Goal: Task Accomplishment & Management: Complete application form

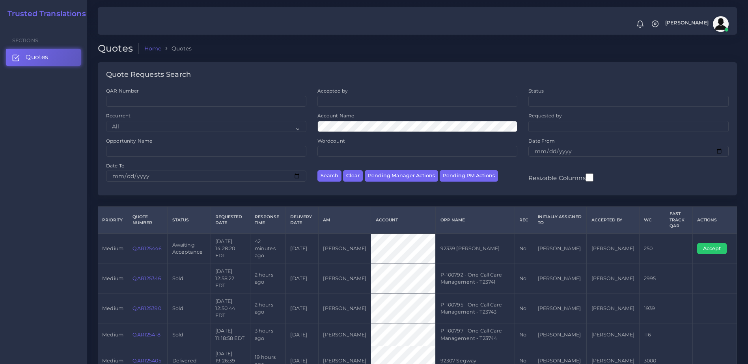
click at [156, 248] on link "QAR125446" at bounding box center [146, 249] width 29 height 6
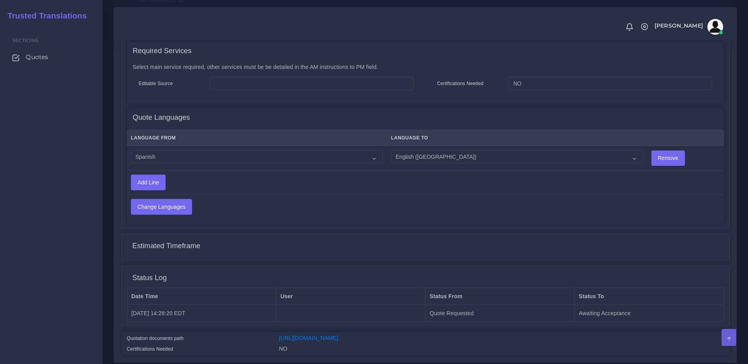
scroll to position [381, 0]
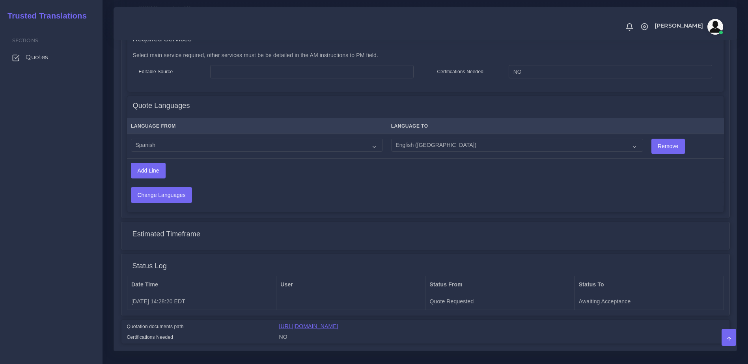
click at [338, 323] on link "https://workdrive.zoho.com/fgoh3e43b1a1fe2124b65bedd7c3c51a0e040/teams/fgoh3e43…" at bounding box center [308, 326] width 59 height 6
click at [211, 145] on select "Acoli Afar Afrikaans Akan Akateko Albanian American Sign Language (ASL) Amharic…" at bounding box center [257, 145] width 252 height 13
click at [168, 139] on select "Acoli Afar Afrikaans Akan Akateko Albanian American Sign Language (ASL) Amharic…" at bounding box center [257, 145] width 252 height 13
select select "15011"
click at [131, 139] on select "Acoli Afar Afrikaans Akan Akateko Albanian American Sign Language (ASL) Amharic…" at bounding box center [257, 145] width 252 height 13
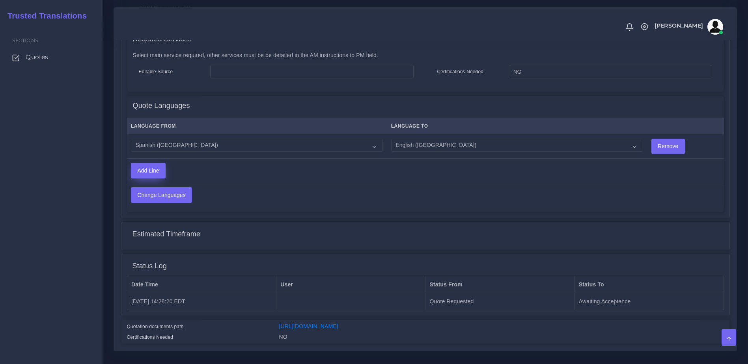
click at [165, 165] on input "Add Line" at bounding box center [148, 170] width 34 height 15
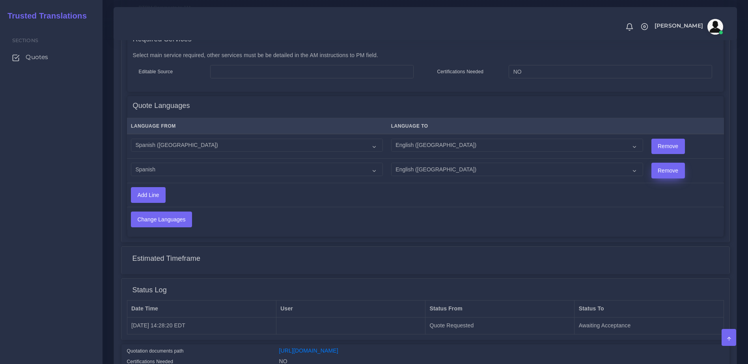
click at [652, 164] on input "Remove" at bounding box center [668, 170] width 33 height 15
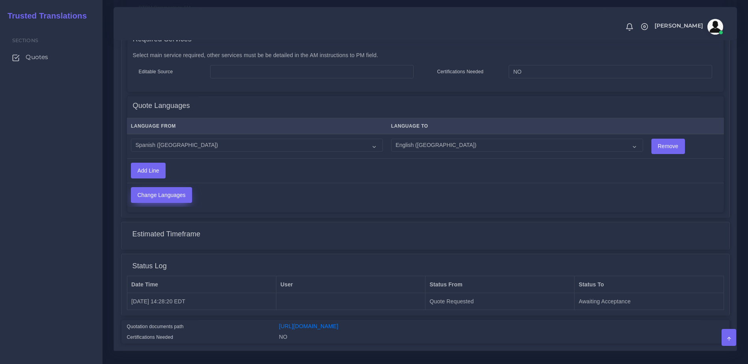
click at [179, 188] on input "Change Languages" at bounding box center [161, 195] width 60 height 15
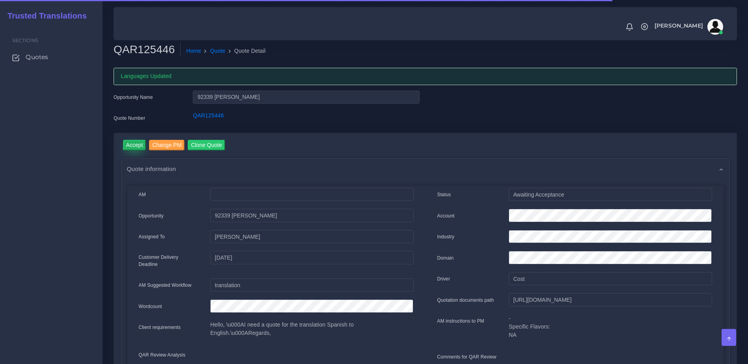
click at [132, 145] on input "Accept" at bounding box center [134, 145] width 23 height 11
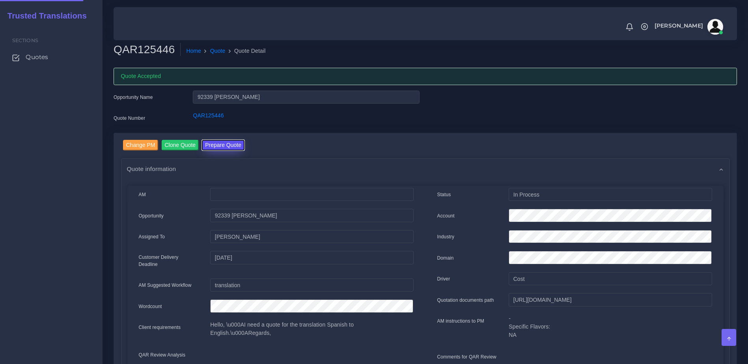
click at [232, 145] on button "Prepare Quote" at bounding box center [223, 145] width 43 height 11
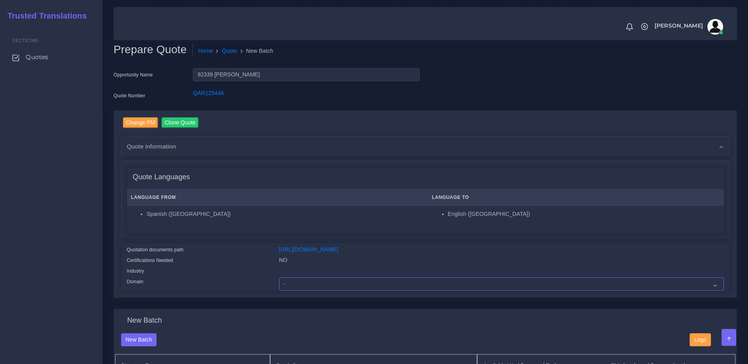
click at [311, 286] on select "- Advertising and Media Agriculture, Forestry and Fishing Architecture, Buildin…" at bounding box center [501, 284] width 445 height 13
click at [292, 286] on select "- Advertising and Media Agriculture, Forestry and Fishing Architecture, Buildin…" at bounding box center [501, 284] width 445 height 13
select select "Education"
click at [279, 283] on select "- Advertising and Media Agriculture, Forestry and Fishing Architecture, Buildin…" at bounding box center [501, 284] width 445 height 13
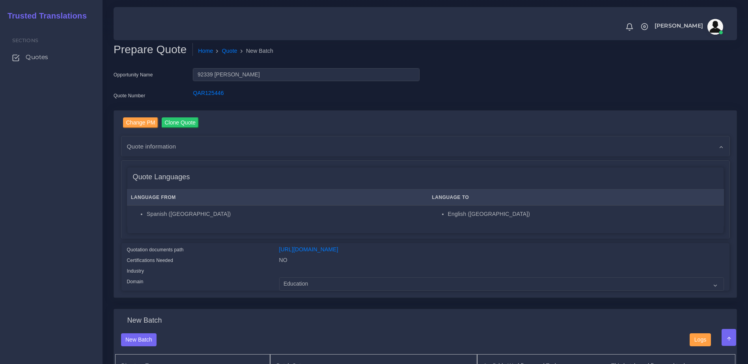
click at [253, 266] on div "Certifications Needed" at bounding box center [197, 261] width 152 height 11
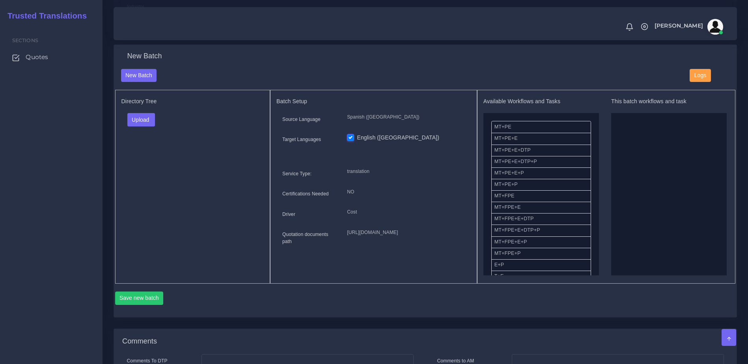
scroll to position [263, 0]
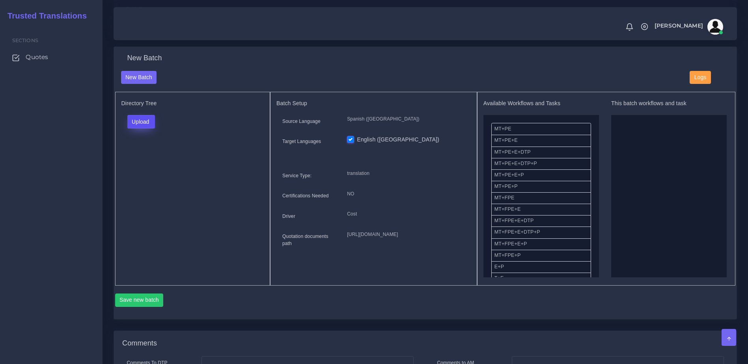
click at [142, 128] on button "Upload" at bounding box center [141, 121] width 28 height 13
click at [145, 157] on label "Files" at bounding box center [155, 152] width 54 height 10
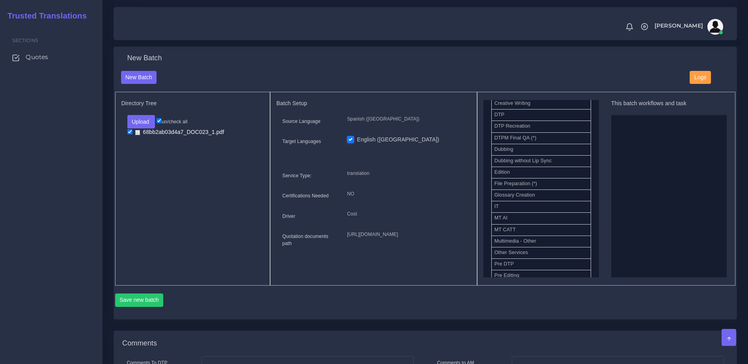
scroll to position [283, 0]
drag, startPoint x: 522, startPoint y: 140, endPoint x: 571, endPoint y: 202, distance: 79.7
drag, startPoint x: 523, startPoint y: 204, endPoint x: 505, endPoint y: 204, distance: 18.1
drag, startPoint x: 502, startPoint y: 191, endPoint x: 621, endPoint y: 197, distance: 118.8
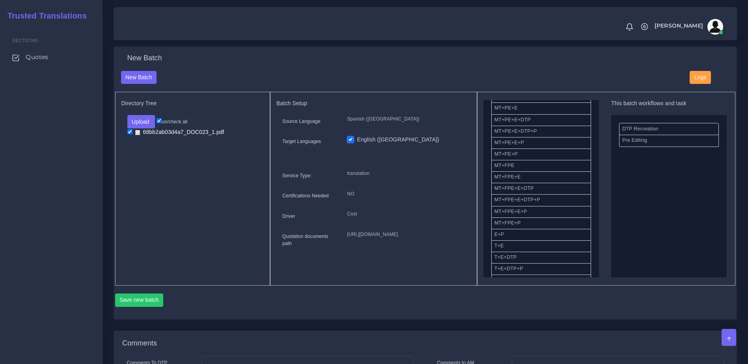
scroll to position [0, 0]
drag, startPoint x: 499, startPoint y: 205, endPoint x: 598, endPoint y: 193, distance: 99.7
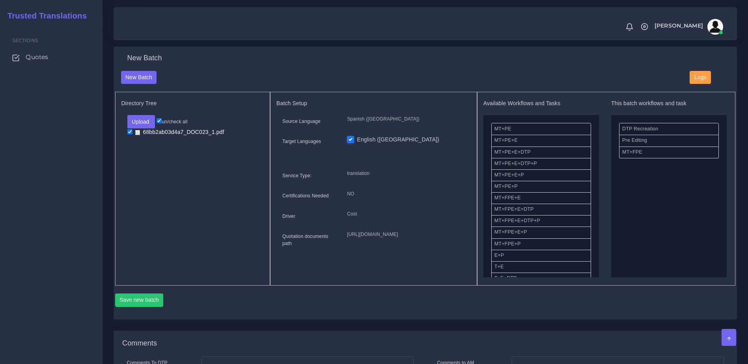
click at [594, 153] on div "Available Workflows and Tasks MT+PE MT+PE+E MT+PE+E+DTP MT+PE+E+DTP+P MT+PE+E+P…" at bounding box center [541, 188] width 116 height 177
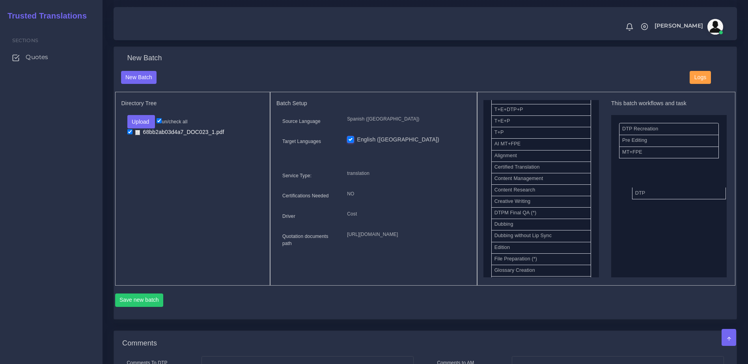
drag, startPoint x: 516, startPoint y: 220, endPoint x: 656, endPoint y: 200, distance: 142.1
click at [149, 307] on button "Save new batch" at bounding box center [139, 300] width 48 height 13
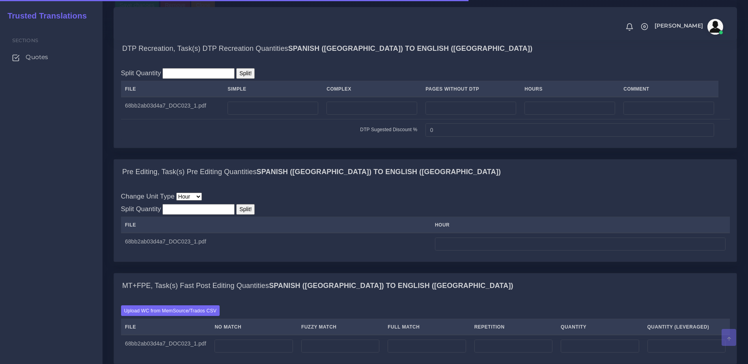
scroll to position [583, 0]
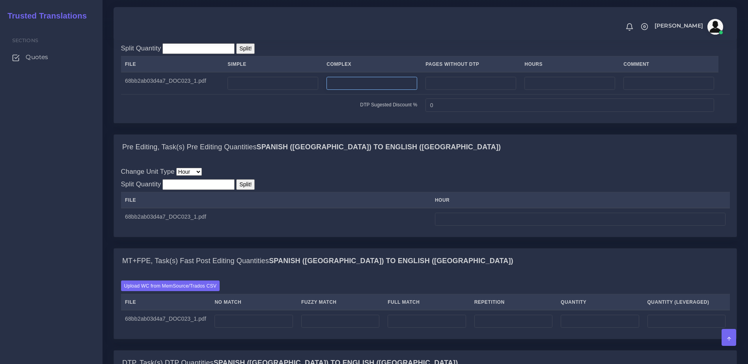
click at [352, 90] on input "number" at bounding box center [371, 83] width 91 height 13
type input "1"
click at [457, 209] on th "hour" at bounding box center [580, 200] width 299 height 16
click at [453, 226] on input "number" at bounding box center [580, 219] width 291 height 13
type input "1"
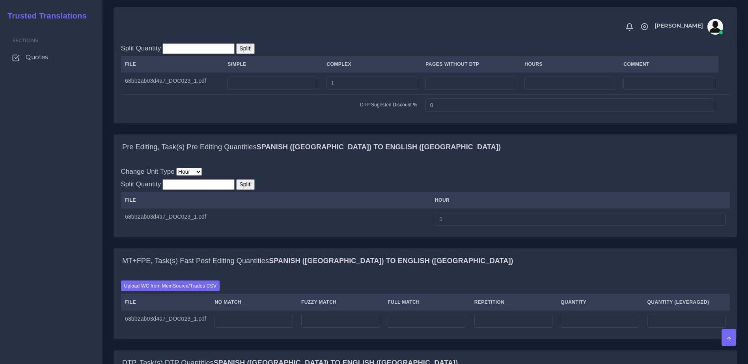
click at [451, 248] on div "Pre Editing, Task(s) Pre Editing Quantities Spanish (US) TO English (US) Change…" at bounding box center [425, 191] width 635 height 114
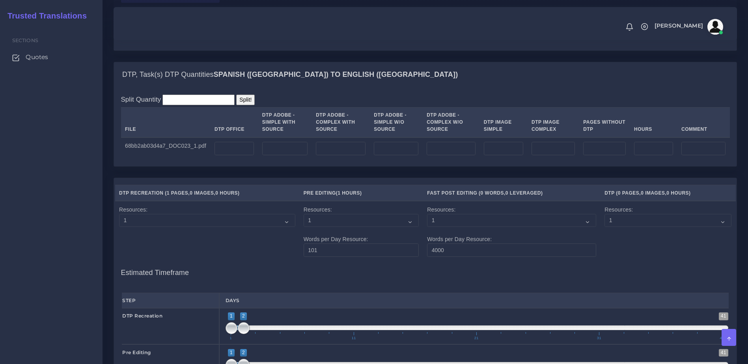
scroll to position [792, 0]
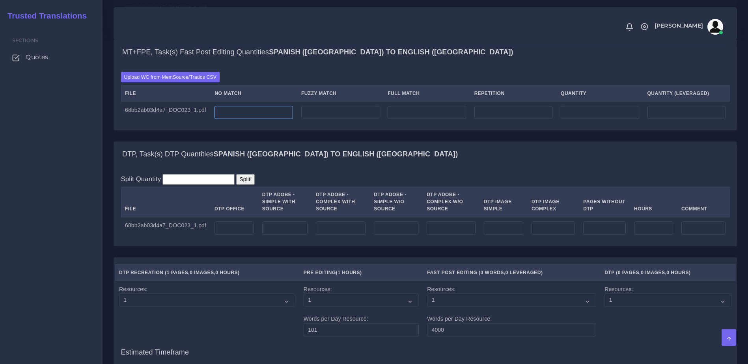
click at [261, 119] on input "number" at bounding box center [253, 112] width 78 height 13
type input "450"
click at [237, 235] on input "number" at bounding box center [233, 228] width 39 height 13
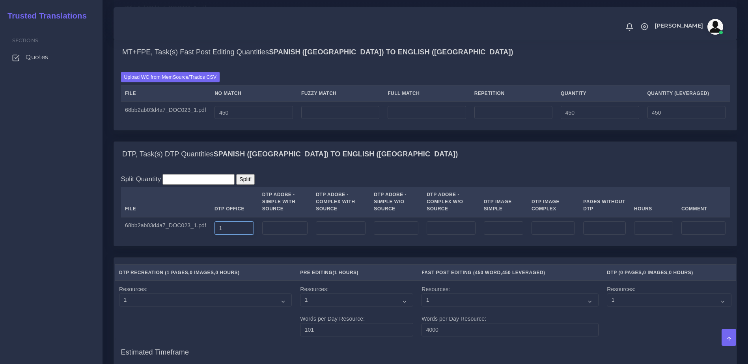
type input "1"
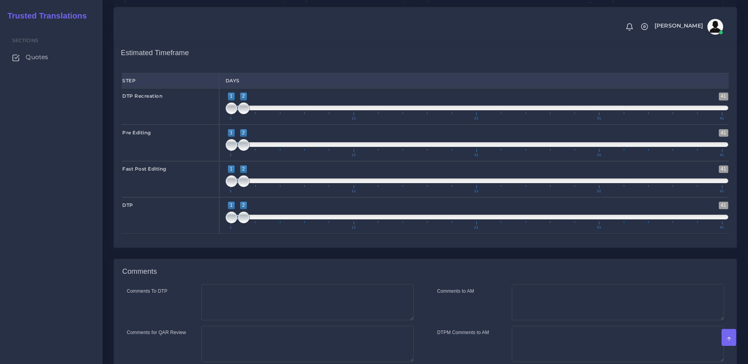
scroll to position [1134, 0]
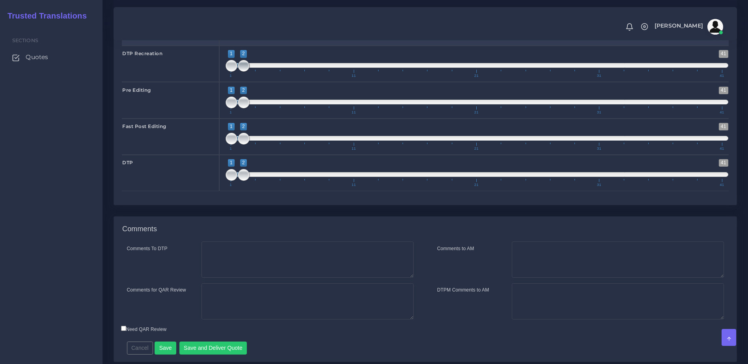
type input "1;1"
drag, startPoint x: 248, startPoint y: 100, endPoint x: 233, endPoint y: 100, distance: 15.0
click at [233, 72] on span at bounding box center [232, 66] width 12 height 12
type input "1;1"
drag, startPoint x: 243, startPoint y: 134, endPoint x: 233, endPoint y: 145, distance: 15.4
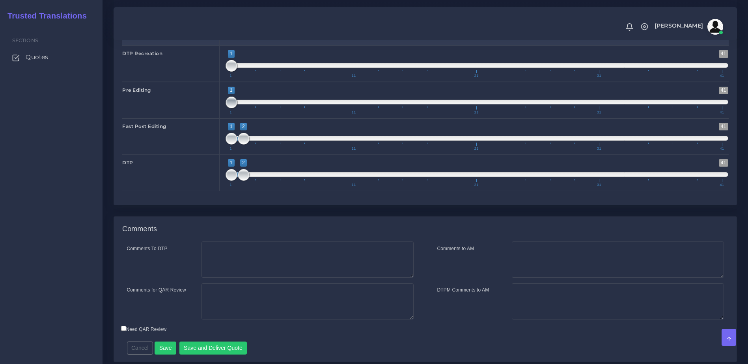
click at [230, 108] on span at bounding box center [232, 103] width 12 height 12
type input "2;2"
drag, startPoint x: 228, startPoint y: 169, endPoint x: 239, endPoint y: 170, distance: 10.7
click at [237, 145] on span at bounding box center [232, 139] width 12 height 12
type input "2;2"
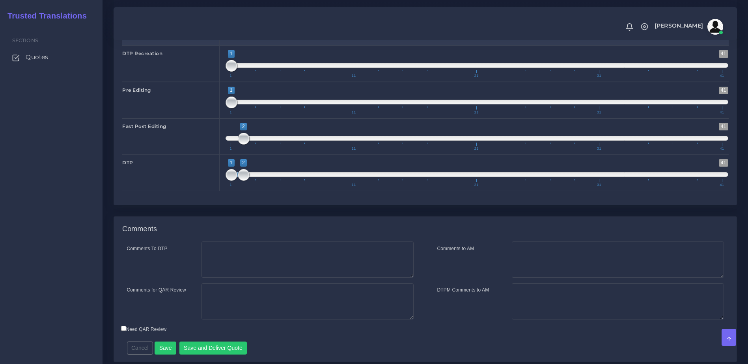
drag, startPoint x: 229, startPoint y: 207, endPoint x: 259, endPoint y: 210, distance: 30.1
click at [251, 187] on span "1 41 1 2 1 — 2 1 11 21 31 41" at bounding box center [477, 173] width 503 height 28
click at [558, 278] on textarea "Comments to AM" at bounding box center [618, 260] width 212 height 36
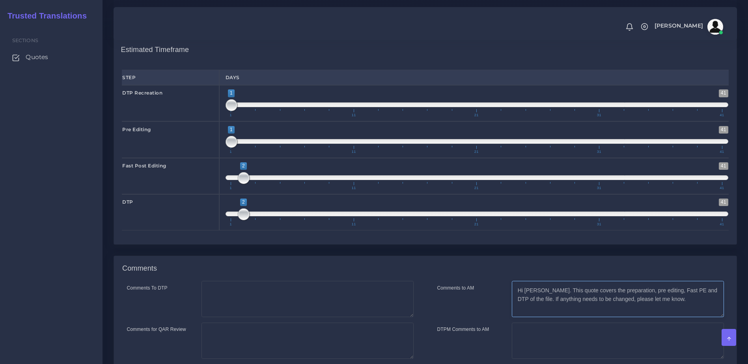
scroll to position [1193, 0]
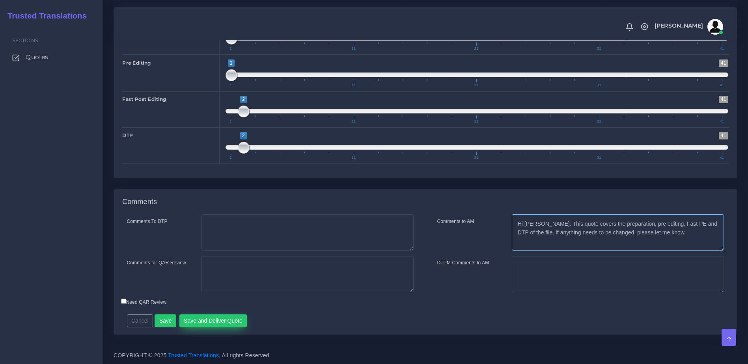
type textarea "Hi [PERSON_NAME]. This quote covers the preparation, pre editing, Fast PE and D…"
click at [201, 315] on button "Save and Deliver Quote" at bounding box center [213, 321] width 68 height 13
